Goal: Information Seeking & Learning: Find specific fact

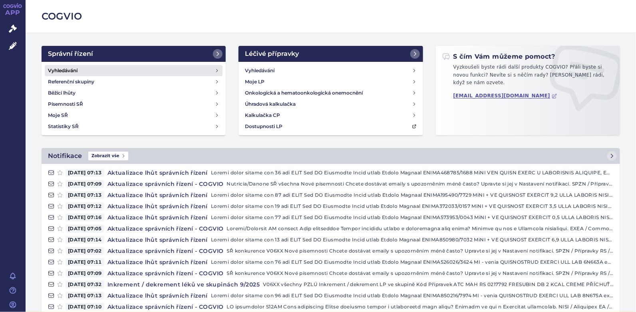
click at [71, 70] on h4 "Vyhledávání" at bounding box center [63, 71] width 30 height 8
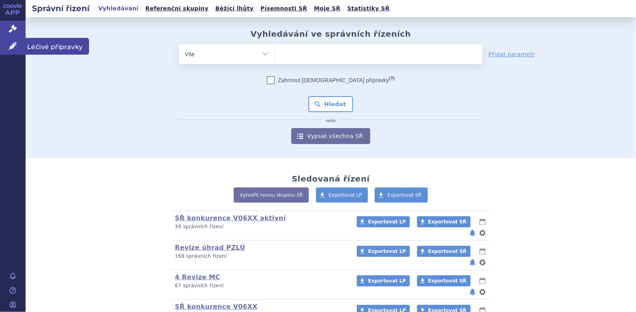
click at [8, 48] on link "Léčivé přípravky" at bounding box center [13, 46] width 26 height 17
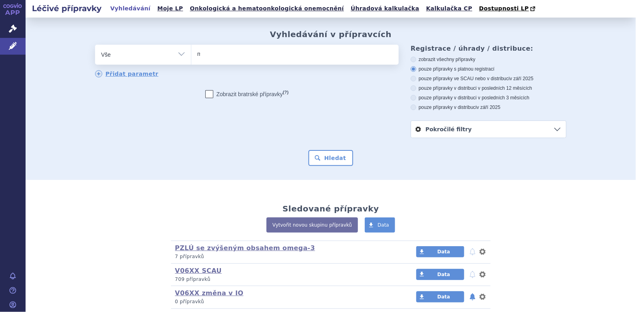
type input "mi"
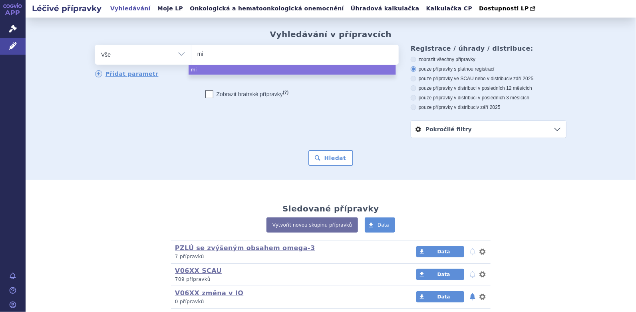
type input "mil"
type input "milu"
type input "milup"
type input "milupa"
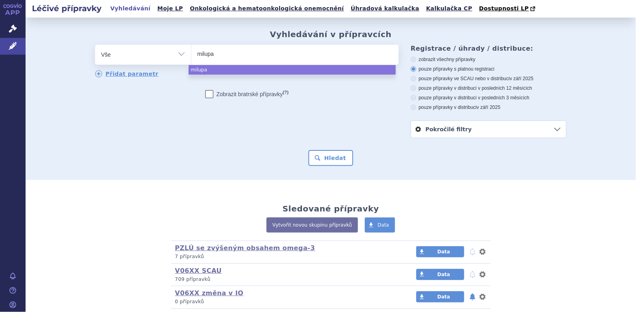
type input "milupa p"
type input "milupa pk"
type input "milupa pku"
type input "milupa pku m"
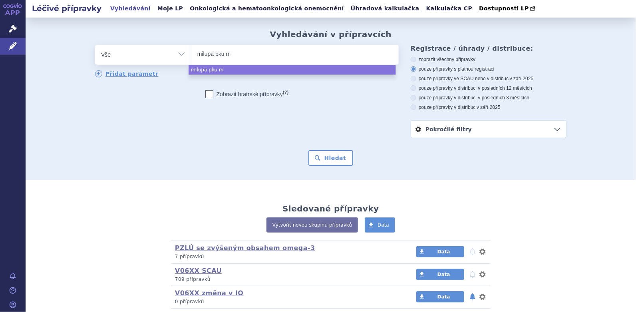
type input "milupa pku ma"
type input "milupa pku m"
type input "milupa pku"
select select "milupa pku"
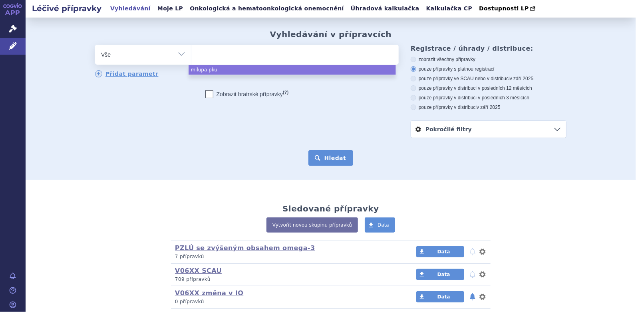
click at [334, 153] on button "Hledat" at bounding box center [330, 158] width 45 height 16
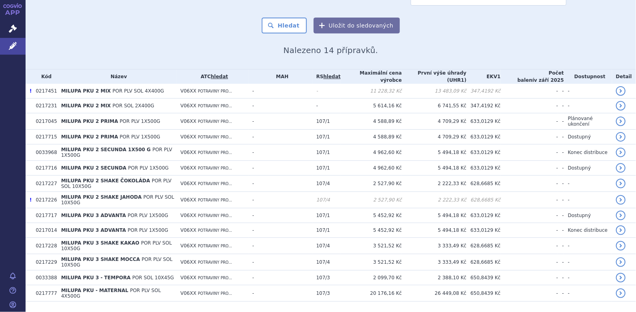
scroll to position [140, 0]
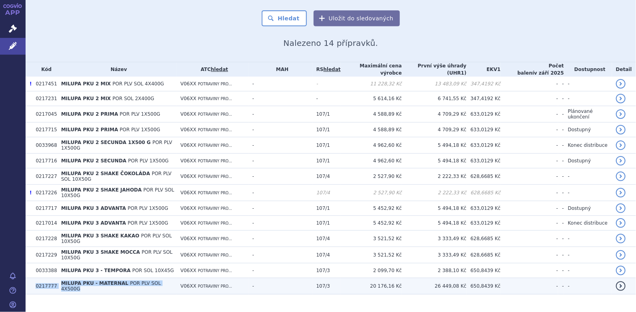
drag, startPoint x: 34, startPoint y: 274, endPoint x: 171, endPoint y: 272, distance: 137.5
click at [171, 279] on tr "0217777 MILUPA PKU - MATERNAL POR PLV SOL 4X500G V06XX POTRAVINY PRO... - 107/3…" at bounding box center [331, 287] width 611 height 16
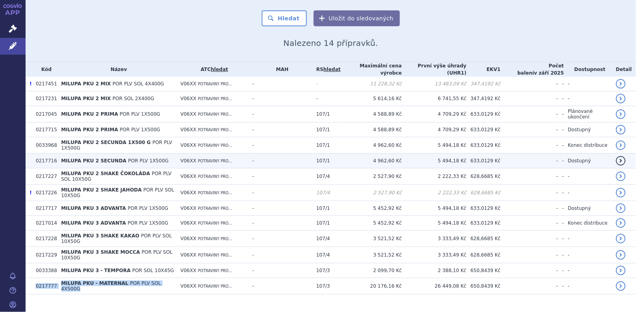
copy tr "0217777 MILUPA PKU - MATERNAL POR PLV SOL 4X500G"
